Goal: Information Seeking & Learning: Learn about a topic

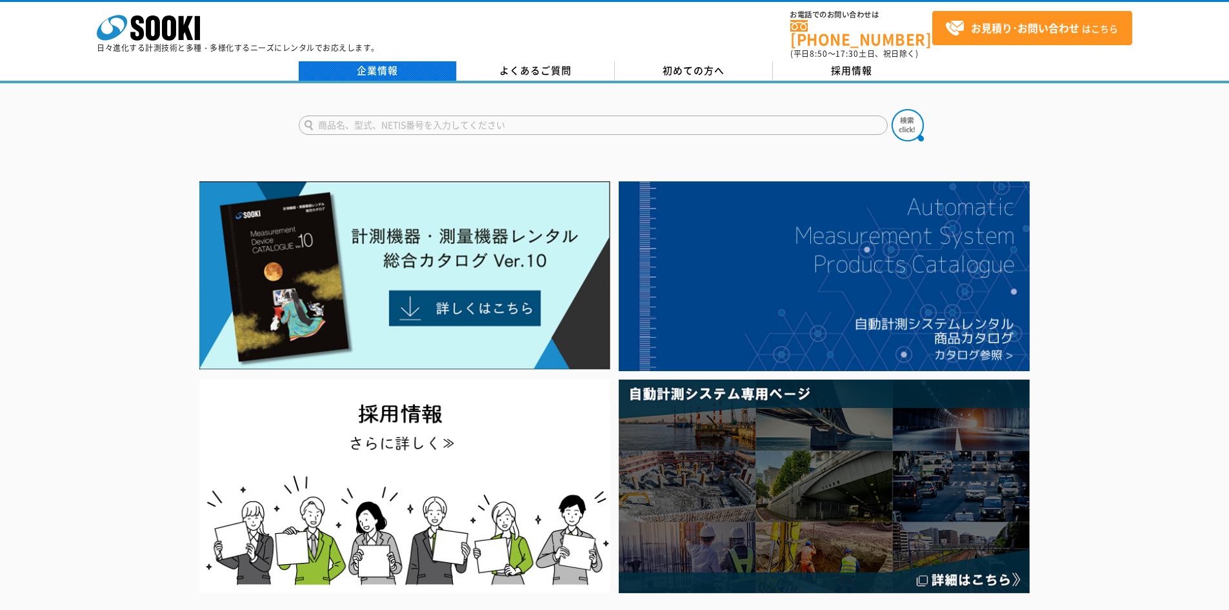
click at [381, 66] on link "企業情報" at bounding box center [378, 70] width 158 height 19
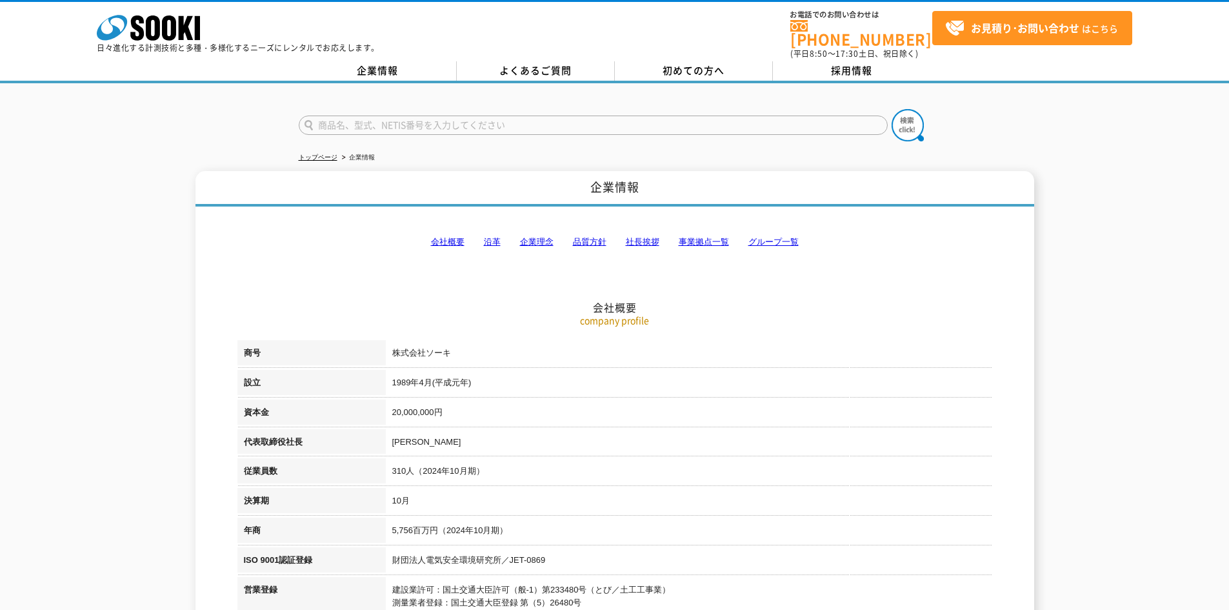
click at [450, 237] on link "会社概要" at bounding box center [448, 242] width 34 height 10
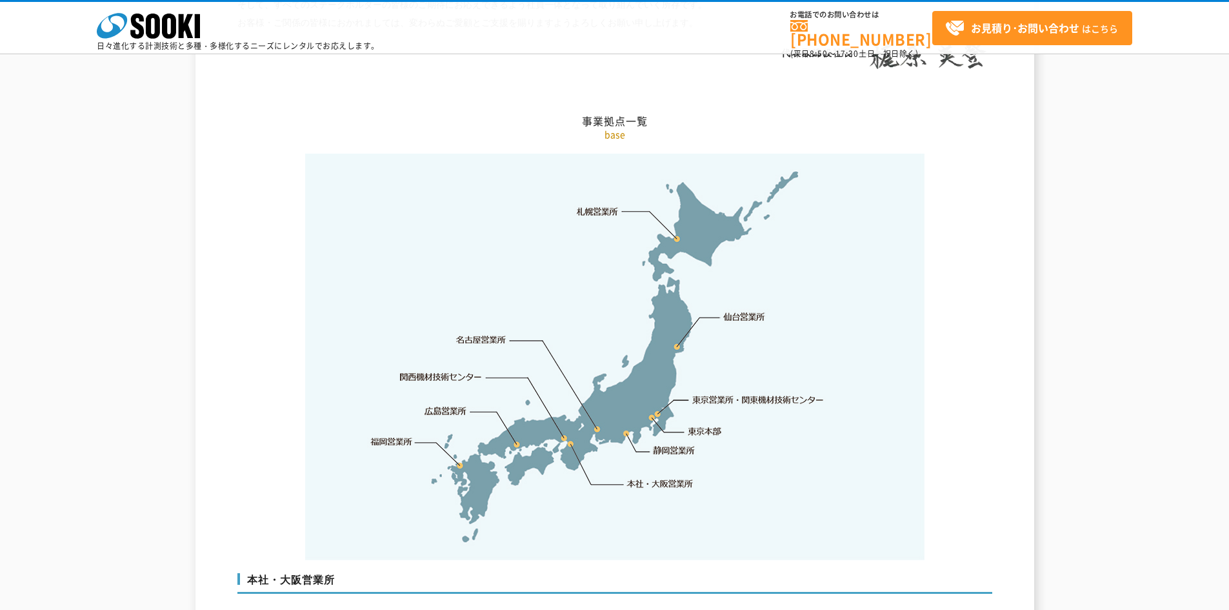
scroll to position [2809, 0]
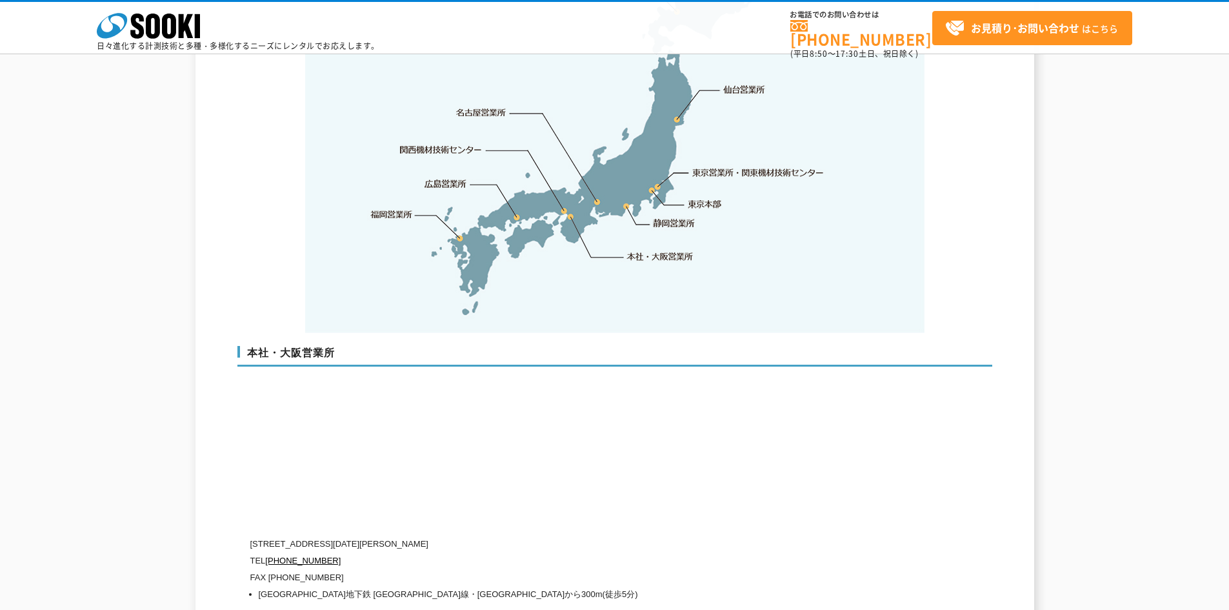
click at [701, 198] on link "東京本部" at bounding box center [705, 204] width 34 height 13
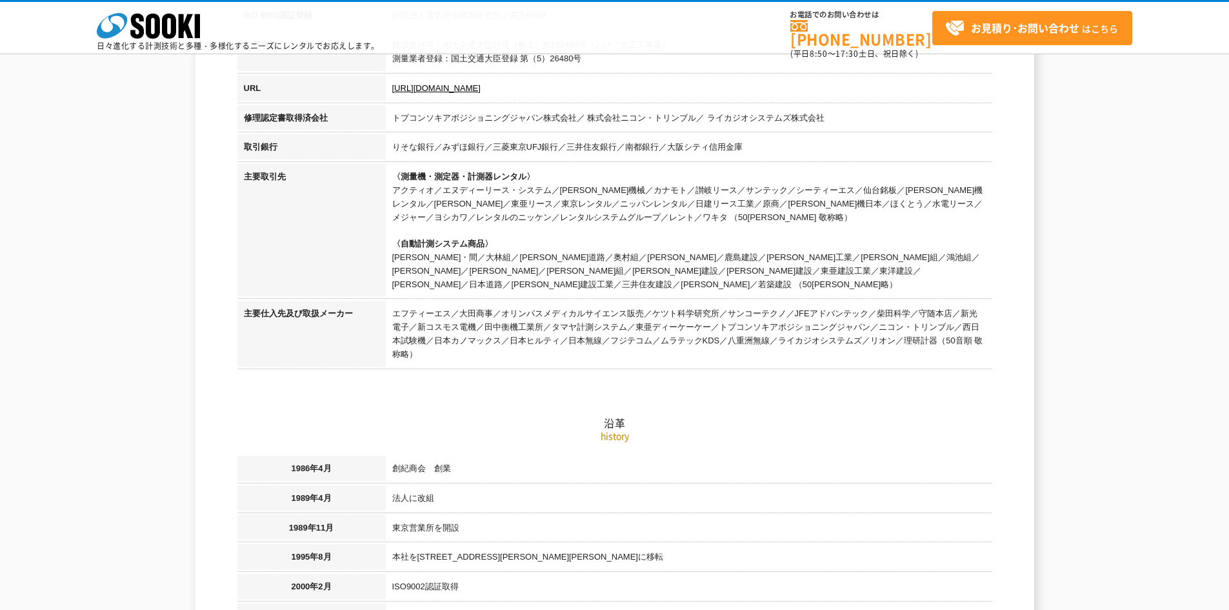
scroll to position [0, 0]
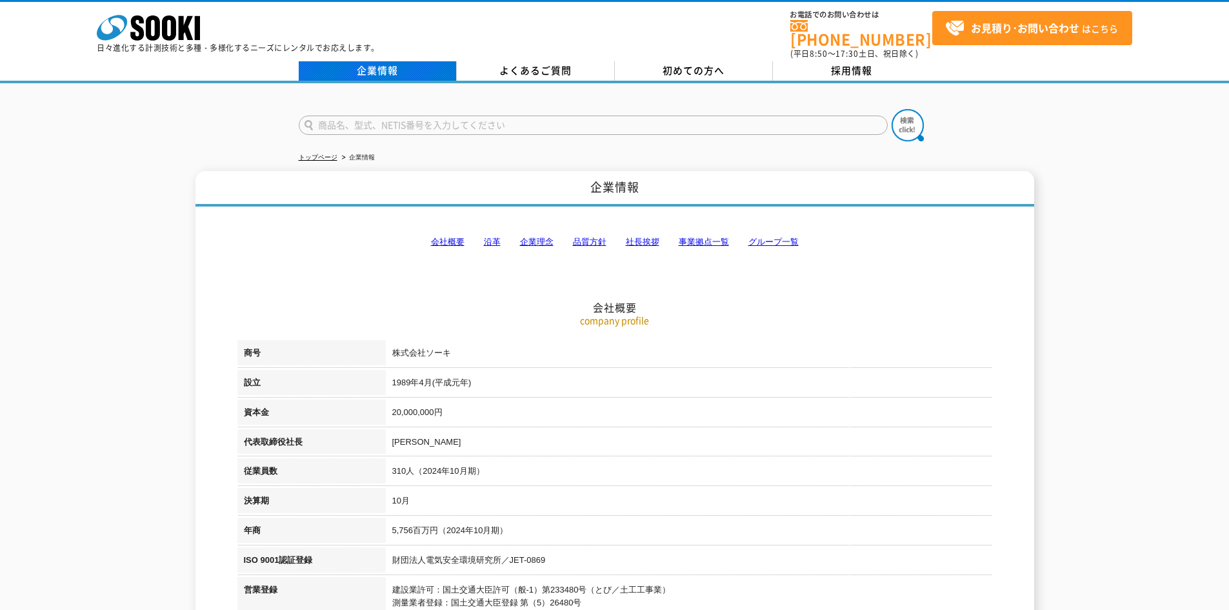
click at [349, 70] on link "企業情報" at bounding box center [378, 70] width 158 height 19
click at [458, 237] on link "会社概要" at bounding box center [448, 242] width 34 height 10
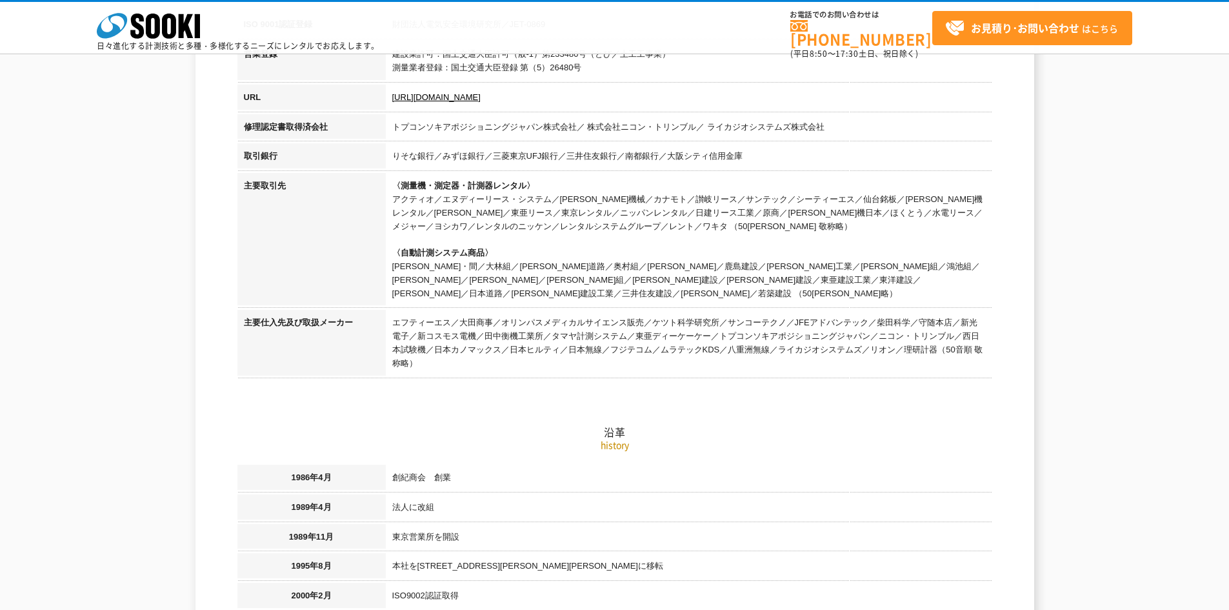
scroll to position [34, 0]
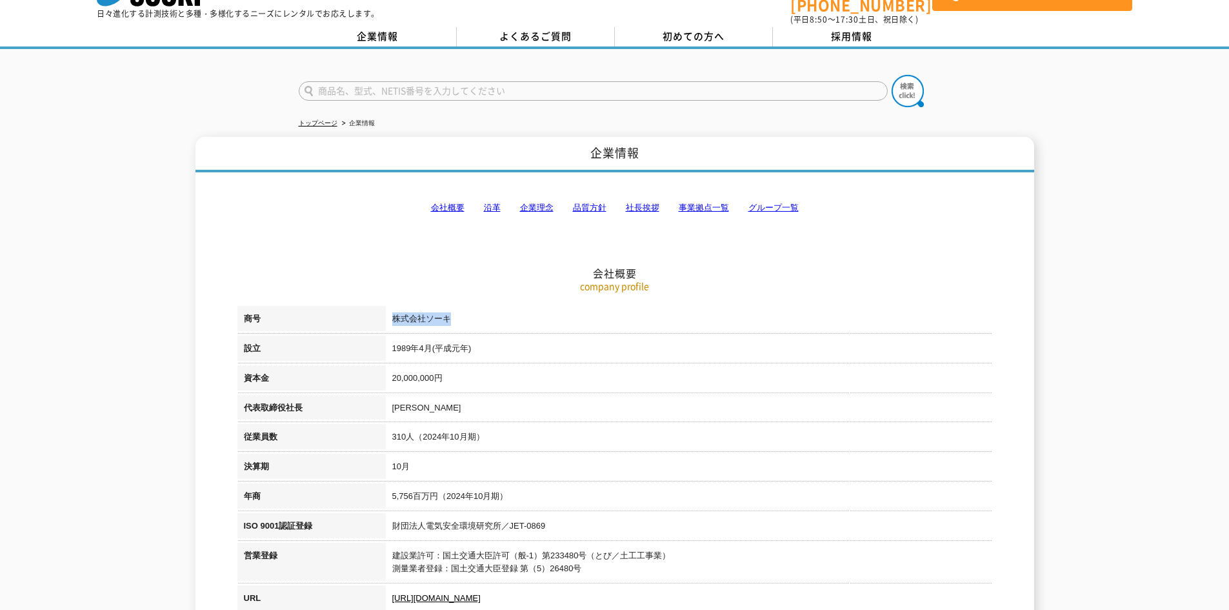
drag, startPoint x: 452, startPoint y: 308, endPoint x: 386, endPoint y: 309, distance: 65.2
click at [386, 309] on td "株式会社ソーキ" at bounding box center [689, 321] width 607 height 30
copy td "株式会社ソーキ"
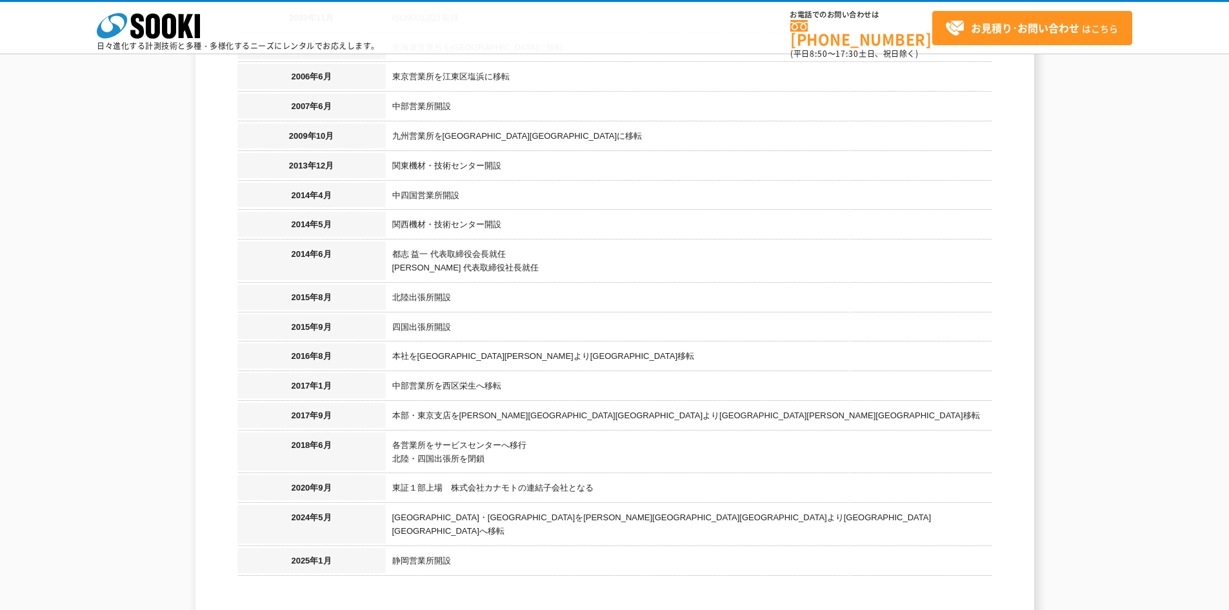
scroll to position [1325, 0]
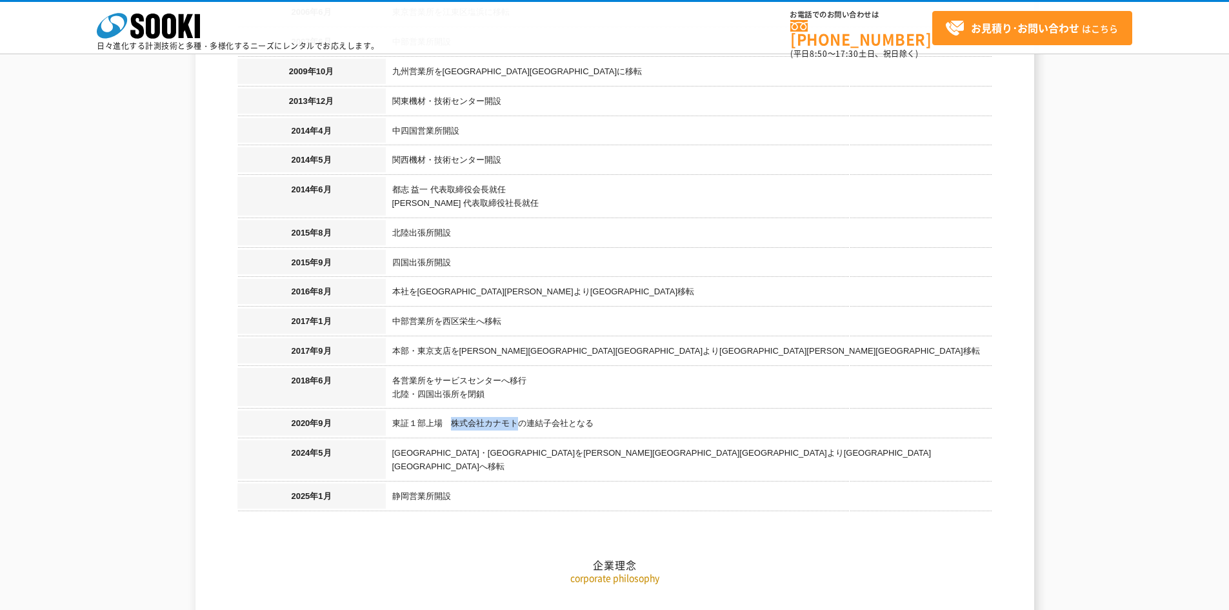
drag, startPoint x: 520, startPoint y: 408, endPoint x: 452, endPoint y: 413, distance: 67.9
click at [452, 413] on td "東証１部上場　株式会社カナモトの連結子会社となる" at bounding box center [689, 425] width 607 height 30
click at [768, 285] on td "本社を西区九条南より西区西本町へ移転" at bounding box center [689, 294] width 607 height 30
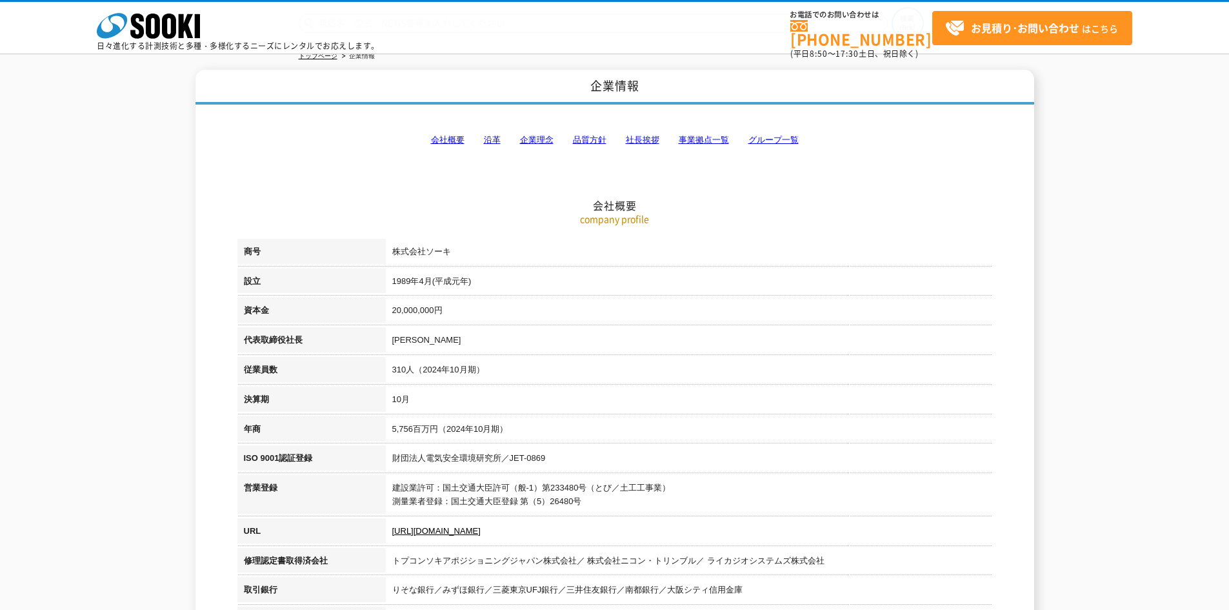
scroll to position [0, 0]
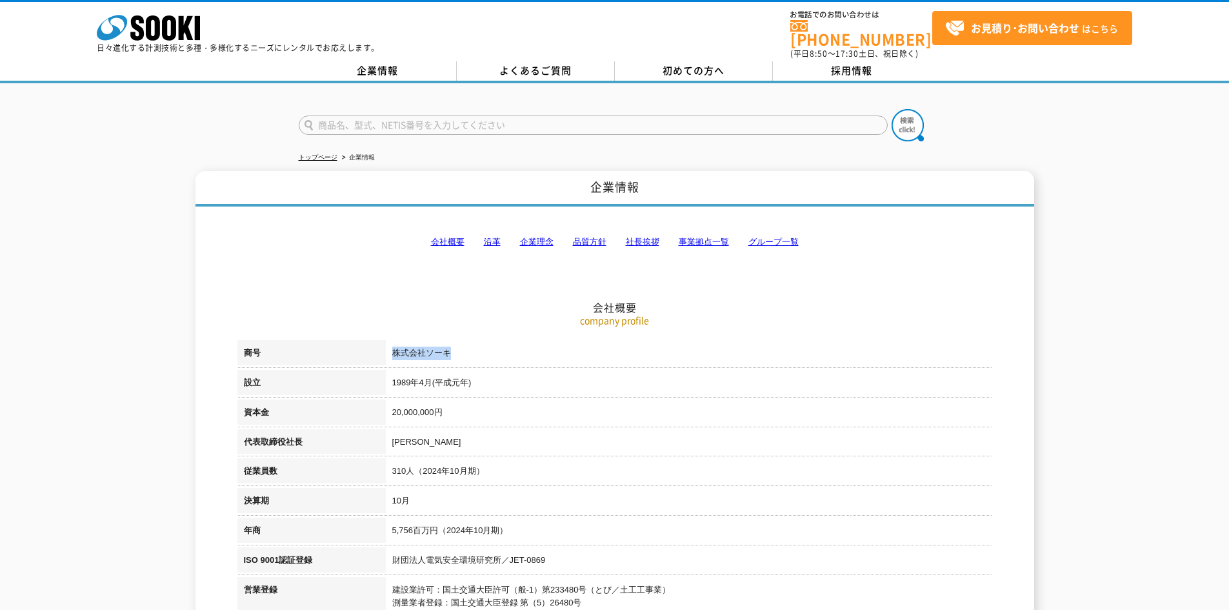
drag, startPoint x: 459, startPoint y: 342, endPoint x: 395, endPoint y: 344, distance: 64.6
click at [395, 344] on td "株式会社ソーキ" at bounding box center [689, 355] width 607 height 30
copy td "株式会社ソーキ"
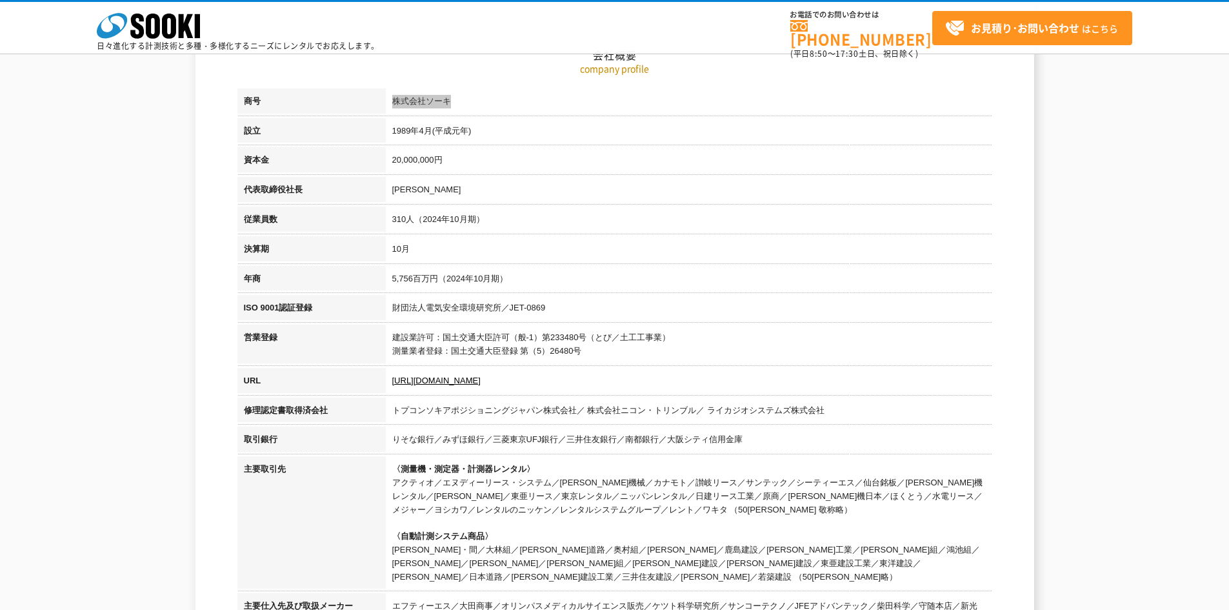
scroll to position [194, 0]
click at [756, 297] on td "財団法人電気安全環境研究所／JET-0869" at bounding box center [689, 309] width 607 height 30
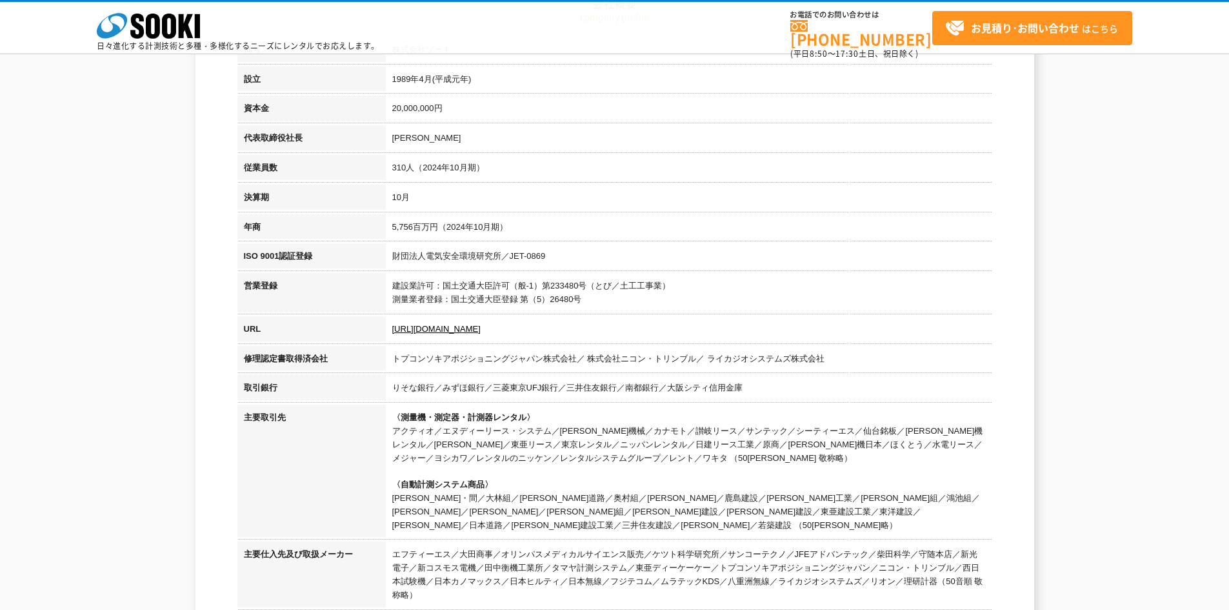
scroll to position [65, 0]
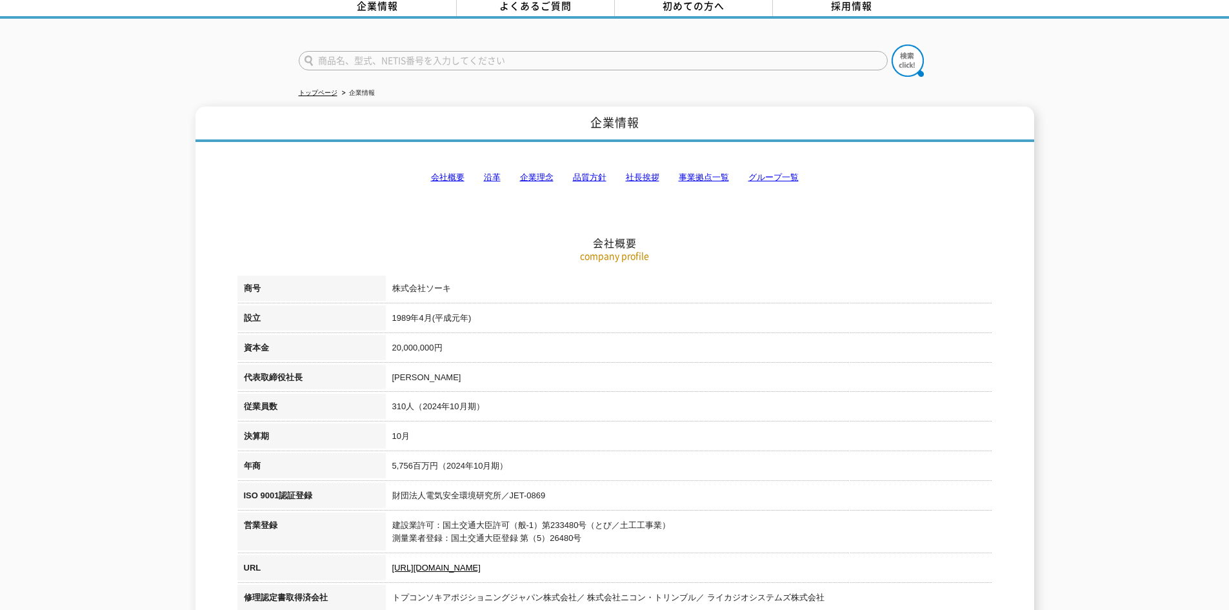
click at [431, 172] on link "会社概要" at bounding box center [448, 177] width 34 height 10
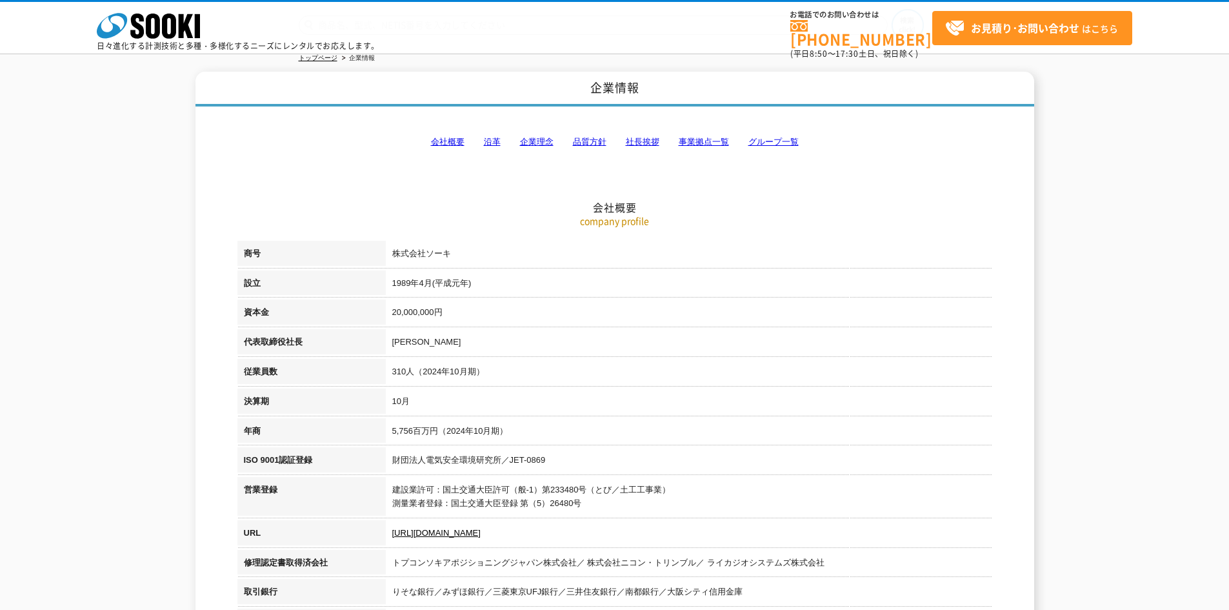
scroll to position [34, 0]
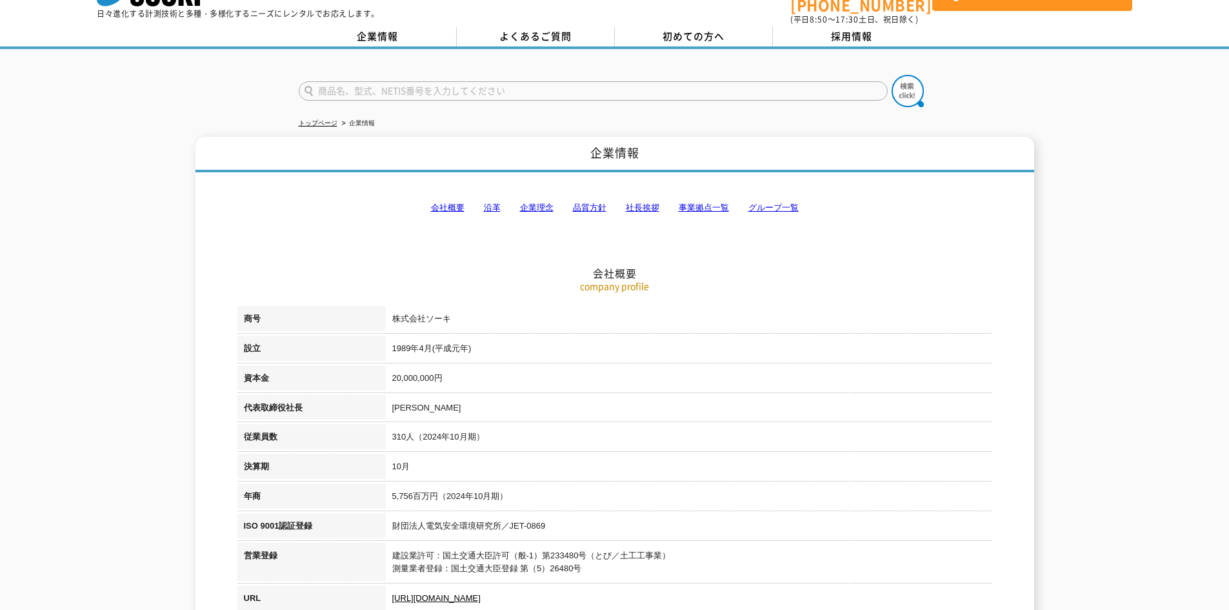
click at [699, 203] on link "事業拠点一覧" at bounding box center [704, 208] width 50 height 10
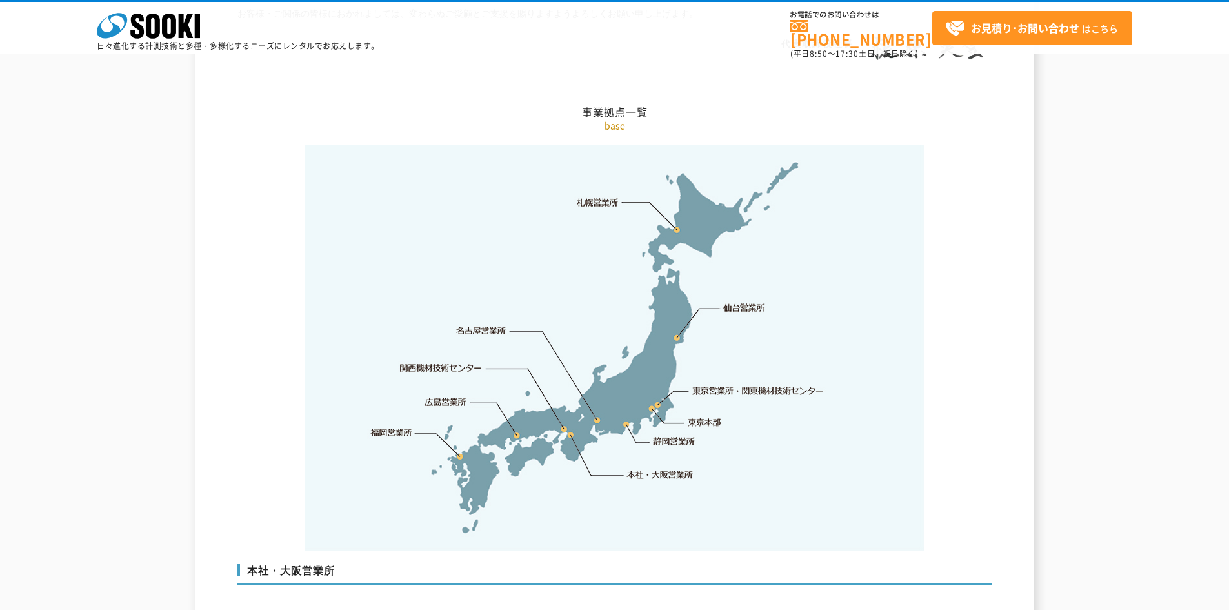
scroll to position [2591, 0]
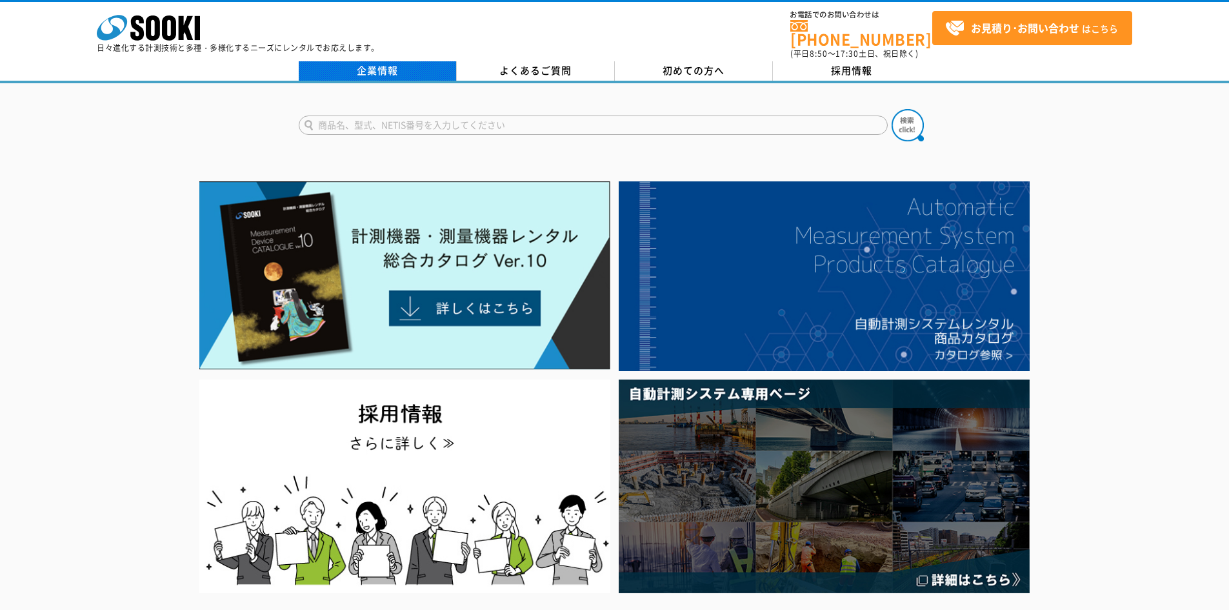
click at [403, 66] on link "企業情報" at bounding box center [378, 70] width 158 height 19
click at [426, 61] on link "企業情報" at bounding box center [378, 70] width 158 height 19
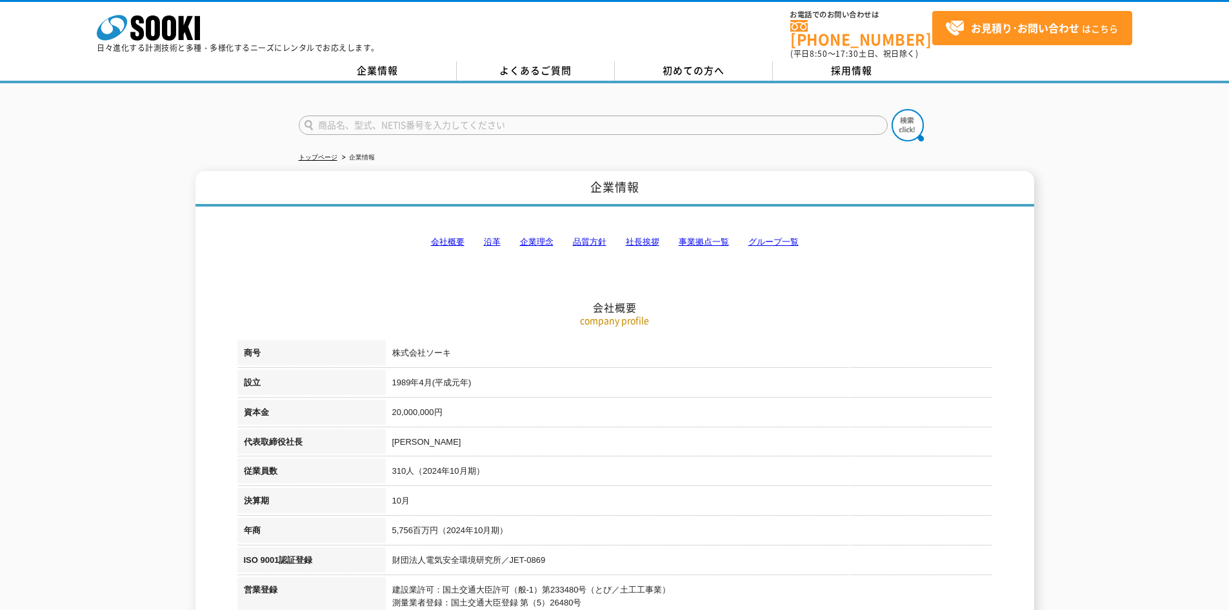
click at [765, 238] on link "グループ一覧" at bounding box center [773, 242] width 50 height 10
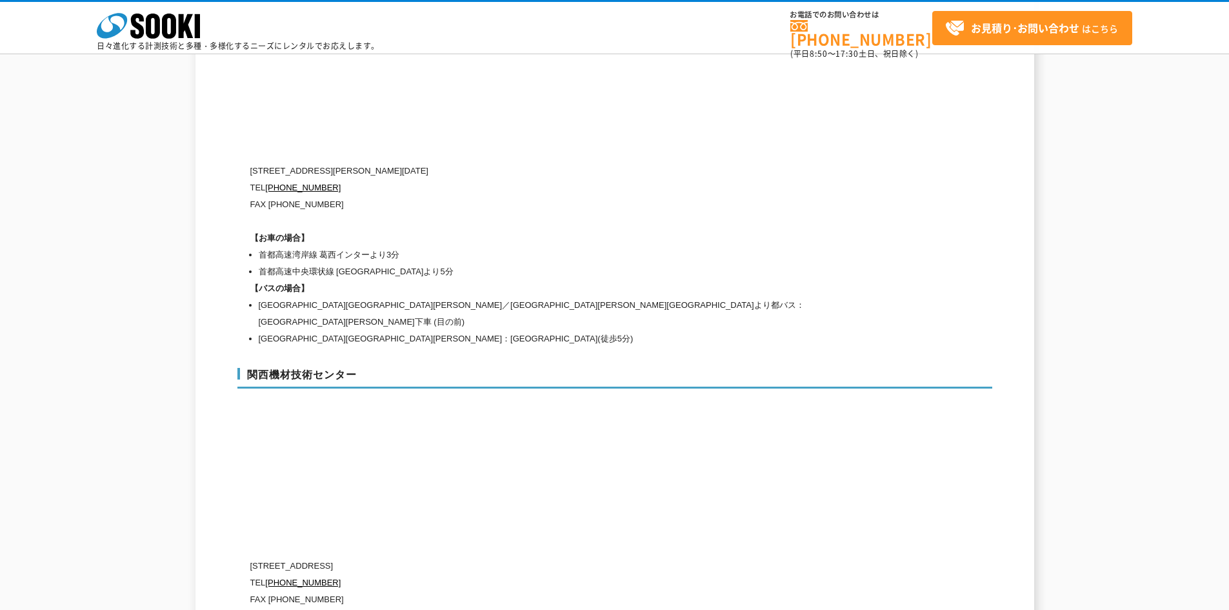
scroll to position [5712, 0]
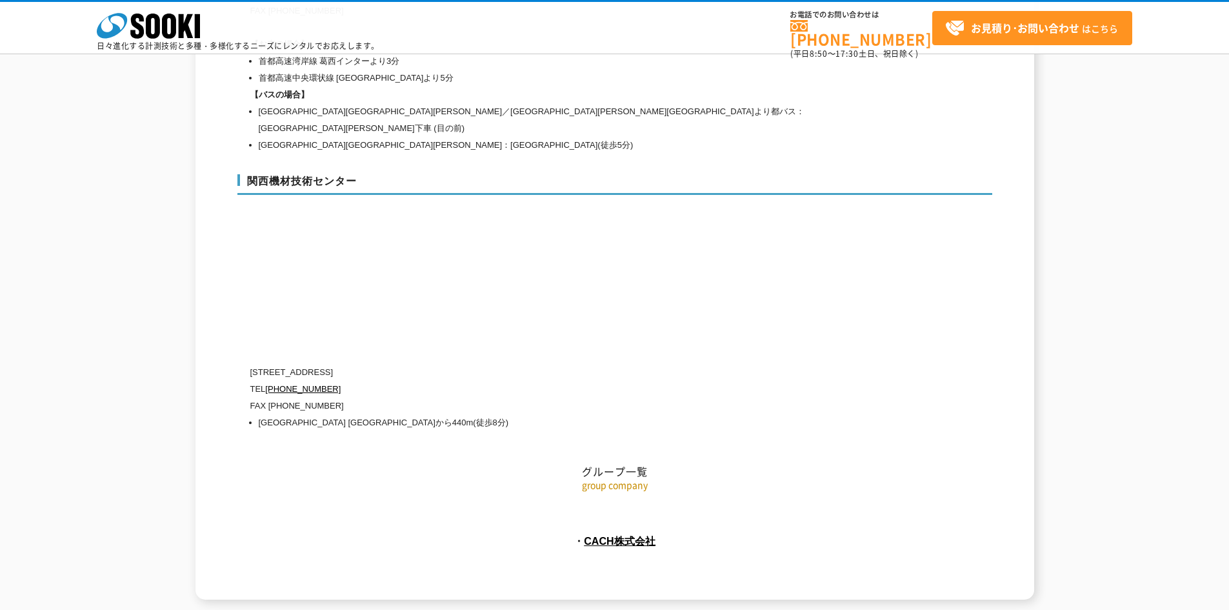
click at [597, 478] on p "group company" at bounding box center [614, 485] width 755 height 14
click at [637, 535] on link "CACH株式会社" at bounding box center [620, 541] width 72 height 12
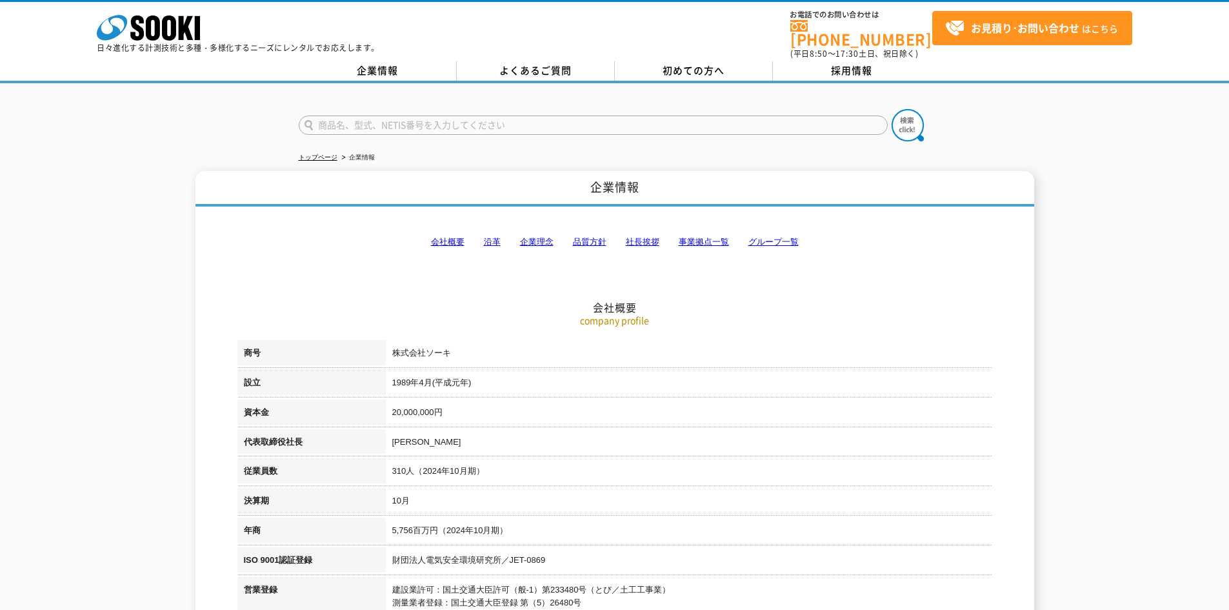
click at [646, 237] on link "社長挨拶" at bounding box center [643, 242] width 34 height 10
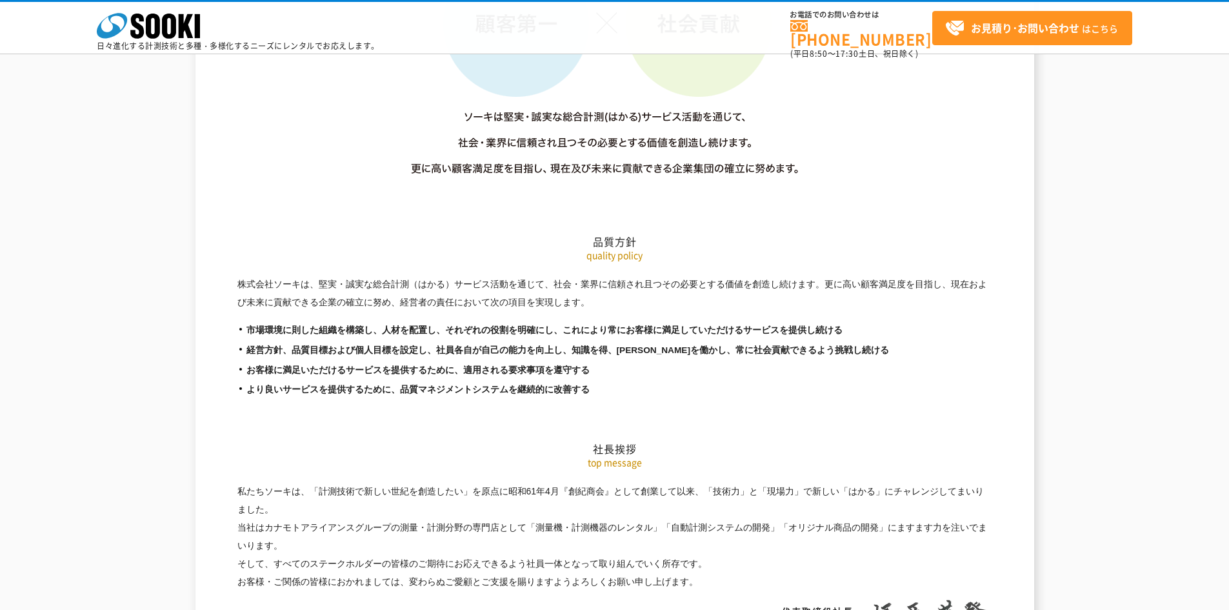
scroll to position [2167, 0]
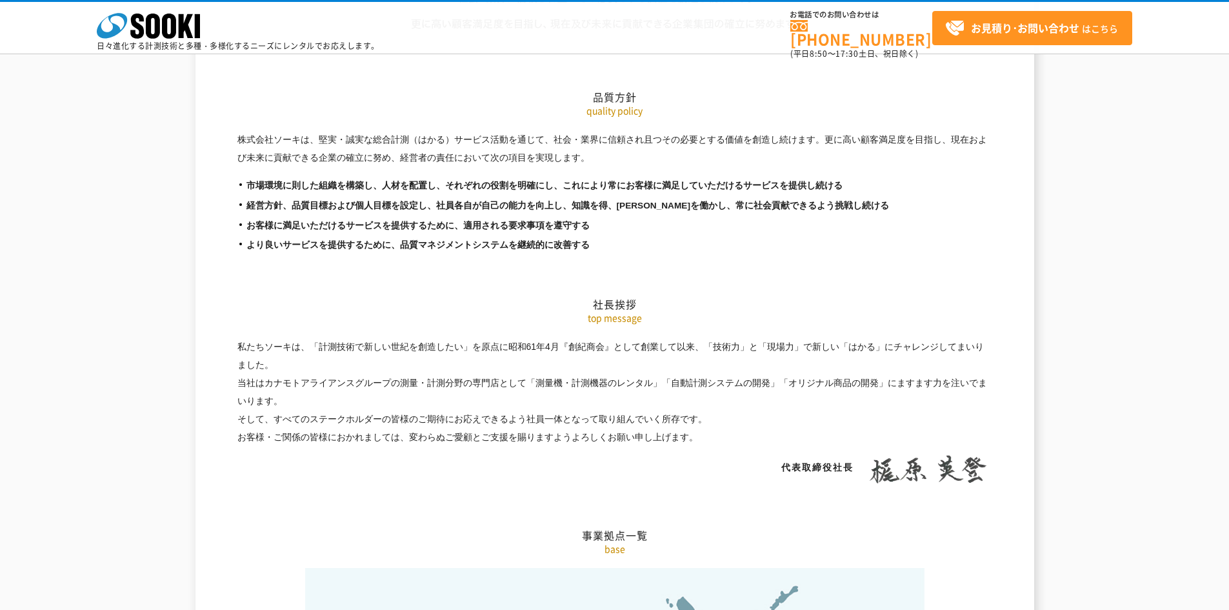
drag, startPoint x: 349, startPoint y: 377, endPoint x: 279, endPoint y: 362, distance: 71.4
click at [279, 166] on p "私たちソーキは、「計測技術で新しい世紀を創造したい」を原点に昭和61年4月『創紀商会』として創業して以来、「技術力」と「現場力」で新しい「はかる」にチャレンジ…" at bounding box center [614, 148] width 755 height 36
drag, startPoint x: 270, startPoint y: 359, endPoint x: 297, endPoint y: 352, distance: 27.9
click at [297, 166] on p "私たちソーキは、「計測技術で新しい世紀を創造したい」を原点に昭和61年4月『創紀商会』として創業して以来、「技術力」と「現場力」で新しい「はかる」にチャレンジ…" at bounding box center [614, 148] width 755 height 36
click at [312, 166] on p "私たちソーキは、「計測技術で新しい世紀を創造したい」を原点に昭和61年4月『創紀商会』として創業して以来、「技術力」と「現場力」で新しい「はかる」にチャレンジ…" at bounding box center [614, 148] width 755 height 36
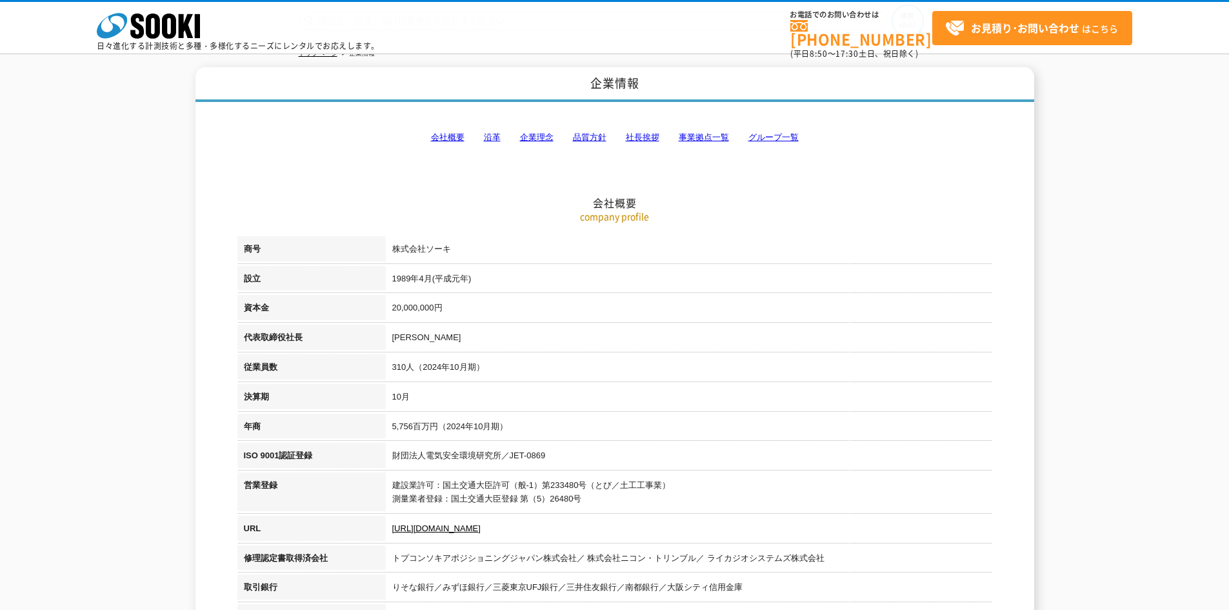
scroll to position [129, 0]
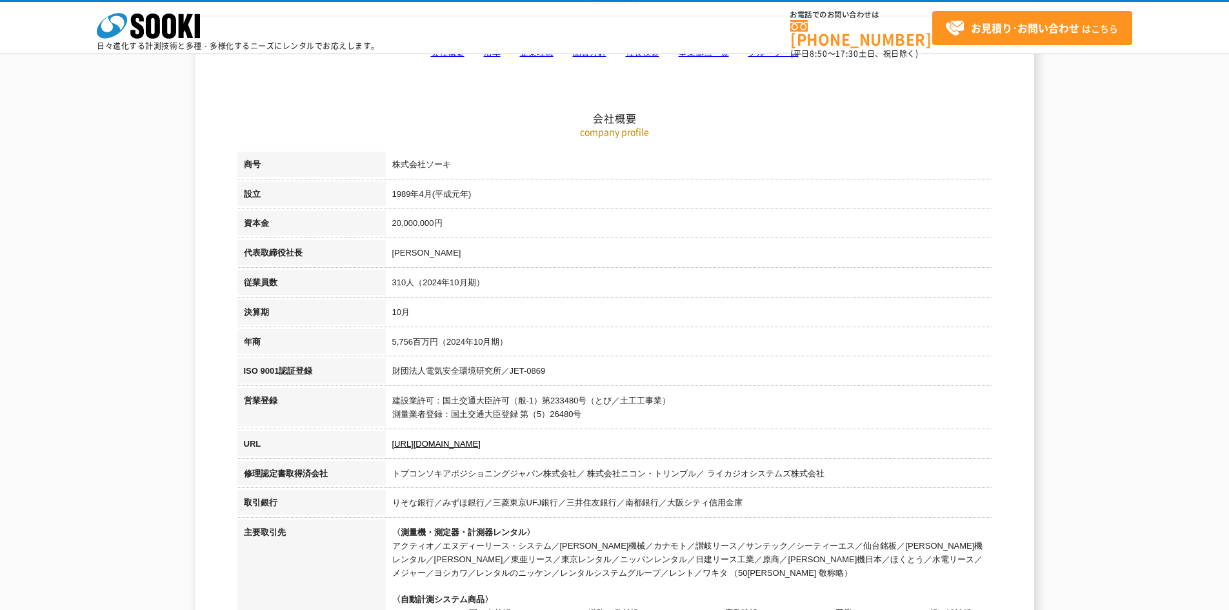
click at [426, 406] on td "建設業許可：国土交通大臣許可（般-1）第233480号（とび／土工工事業） 測量業者登録：国土交通大臣登録 第（5）26480号" at bounding box center [689, 409] width 607 height 43
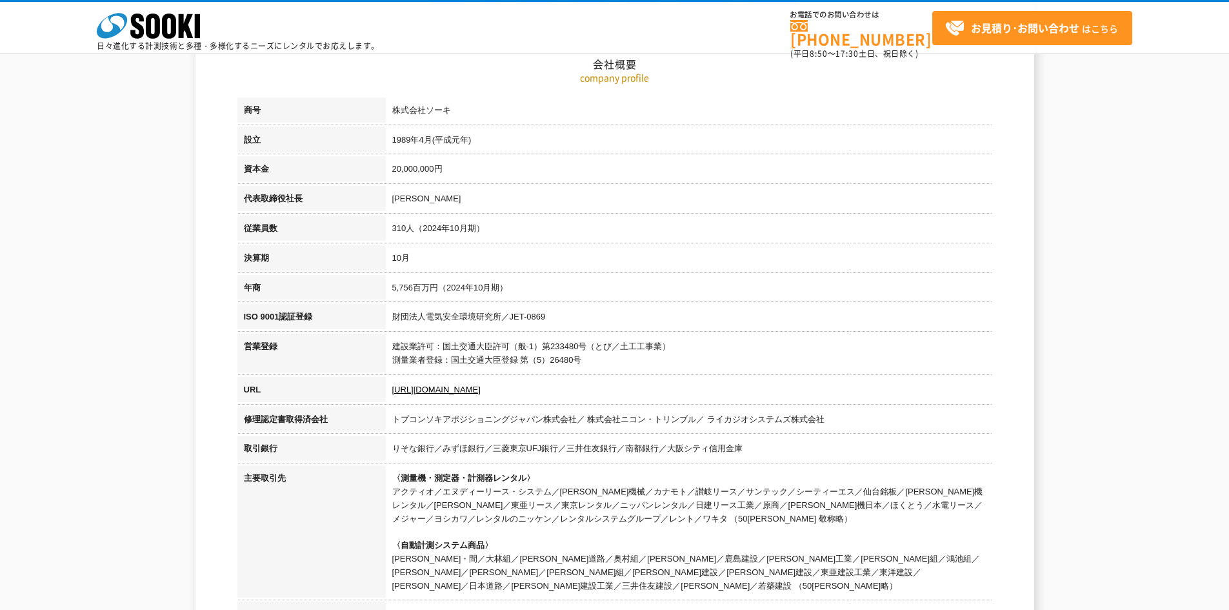
scroll to position [258, 0]
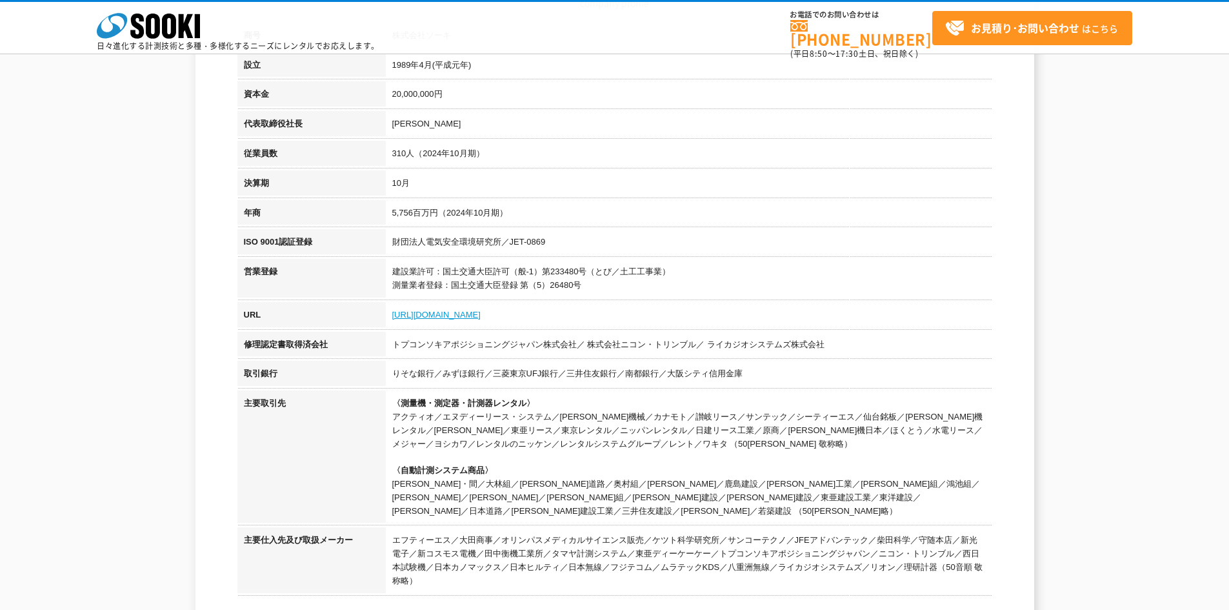
click at [441, 319] on link "https://sooki.co.jp/" at bounding box center [436, 315] width 88 height 10
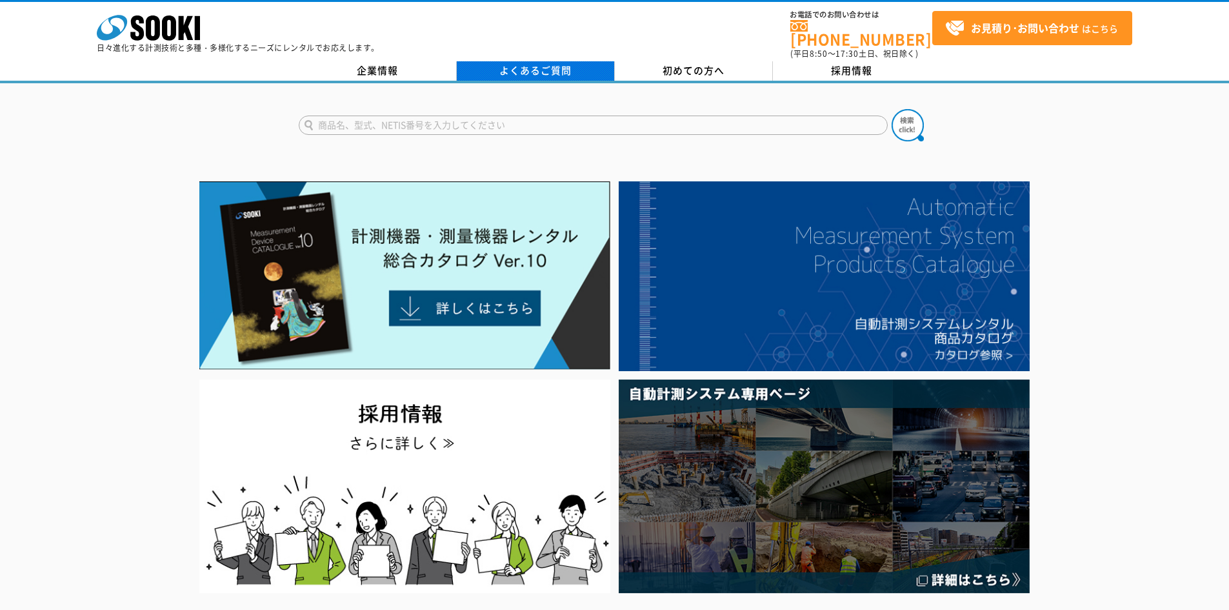
click at [544, 61] on link "よくあるご質問" at bounding box center [536, 70] width 158 height 19
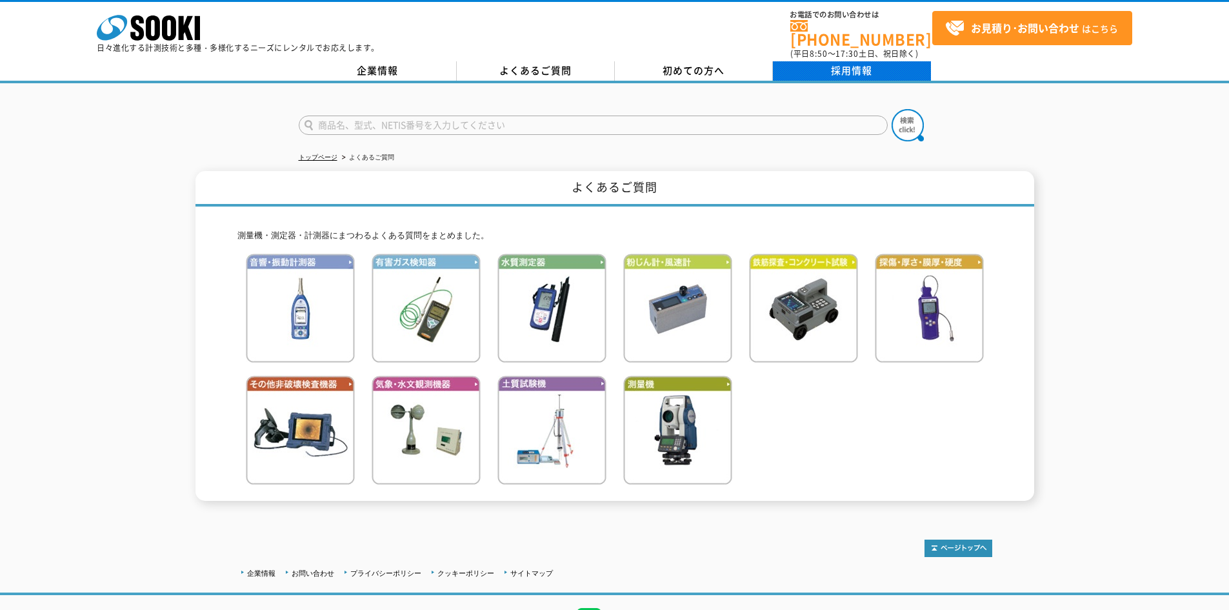
click at [823, 61] on link "採用情報" at bounding box center [852, 70] width 158 height 19
